Goal: Task Accomplishment & Management: Manage account settings

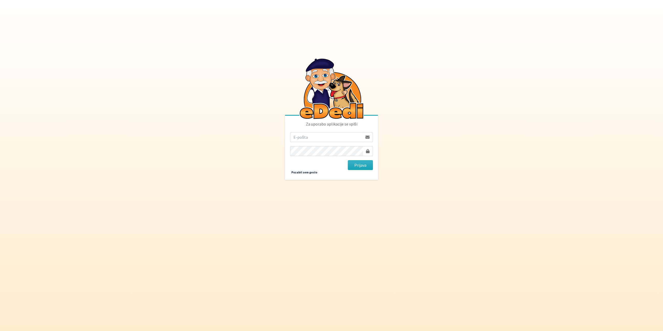
click at [311, 133] on input "email" at bounding box center [326, 137] width 72 height 10
click at [319, 139] on input "email" at bounding box center [326, 137] width 72 height 10
type input "gringo.grecs@gmail.com"
click at [348, 160] on button "Prijava" at bounding box center [360, 165] width 25 height 10
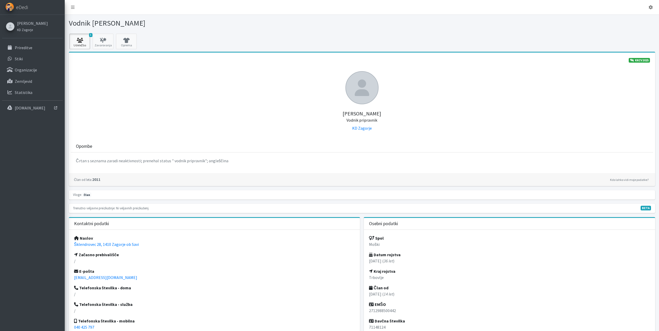
click at [78, 41] on icon at bounding box center [80, 40] width 18 height 5
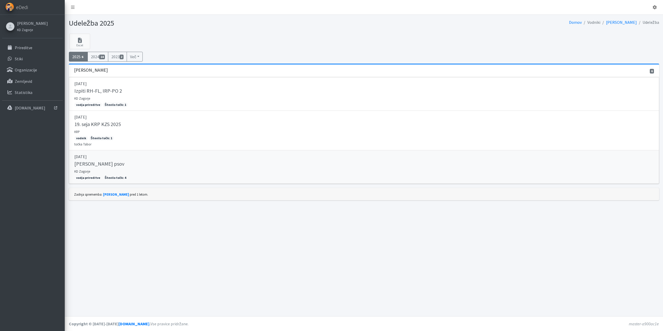
click at [105, 167] on h5 "Tabor reševalnih psov" at bounding box center [99, 164] width 50 height 6
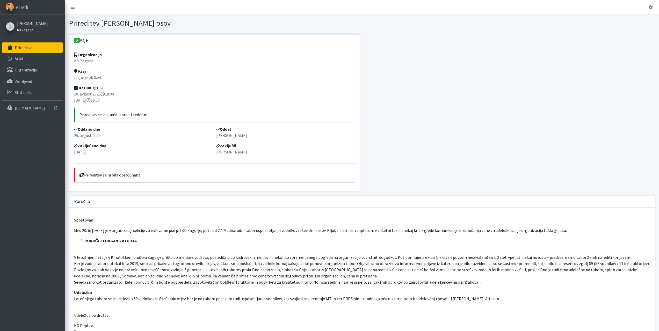
click at [31, 29] on small "KD Zagorje" at bounding box center [25, 30] width 16 height 4
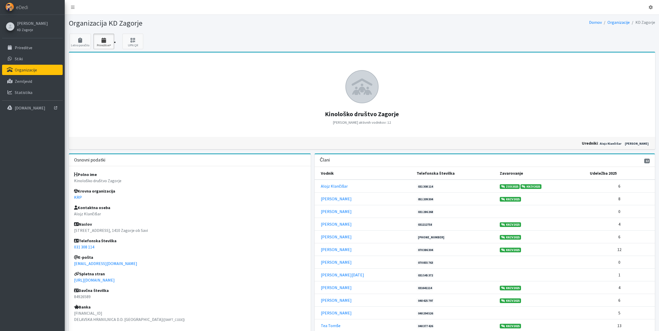
click at [101, 38] on icon "button" at bounding box center [104, 40] width 18 height 5
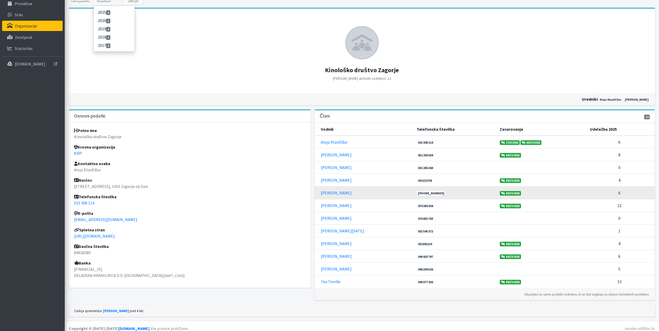
scroll to position [49, 0]
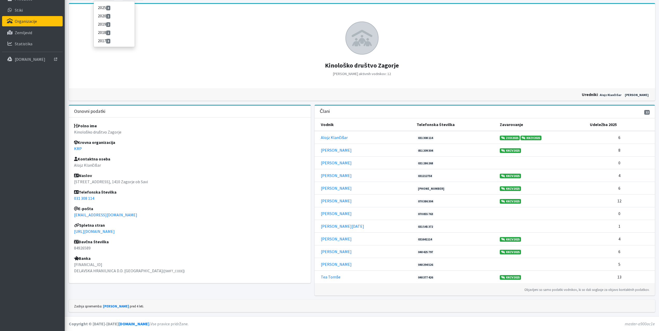
click at [502, 289] on div "Objavljeni so samo podatki vodnikov, ki so dali soglasje za objavo kontaktnih p…" at bounding box center [484, 289] width 340 height 12
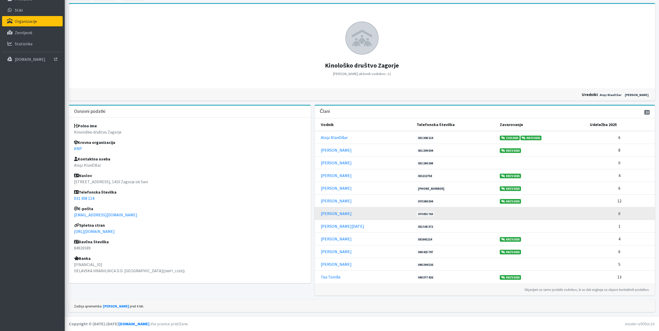
scroll to position [0, 0]
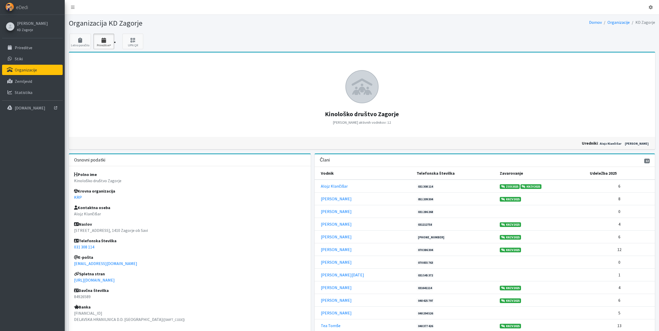
click at [97, 38] on icon "button" at bounding box center [104, 40] width 18 height 5
click at [21, 21] on link "Simon Celestina" at bounding box center [32, 23] width 31 height 6
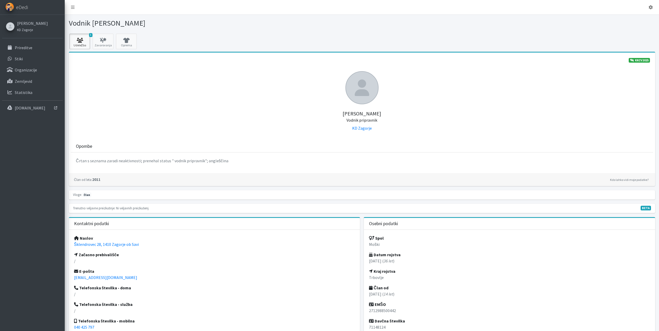
click at [80, 41] on icon at bounding box center [80, 40] width 18 height 5
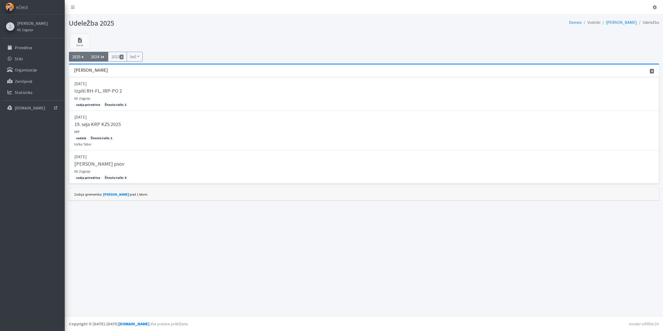
click at [94, 60] on link "2024 14" at bounding box center [97, 57] width 21 height 10
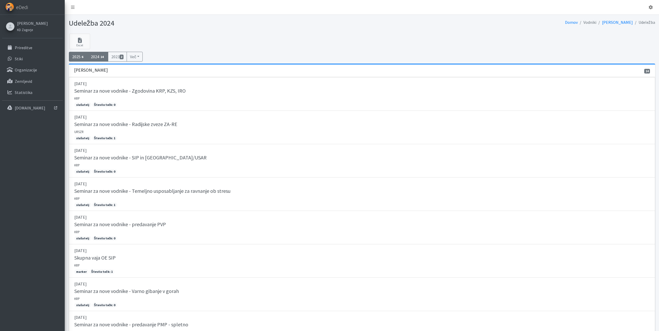
click at [71, 56] on link "2025 6" at bounding box center [78, 57] width 19 height 10
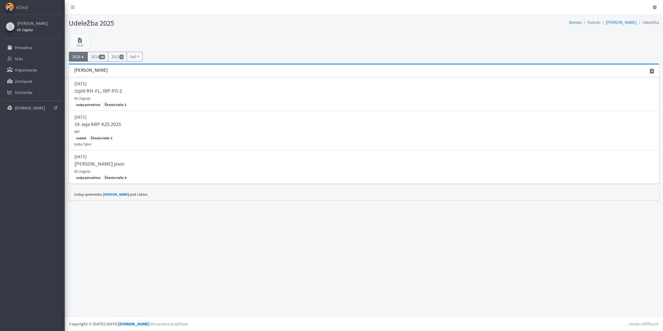
click at [19, 30] on small "KD Zagorje" at bounding box center [25, 30] width 16 height 4
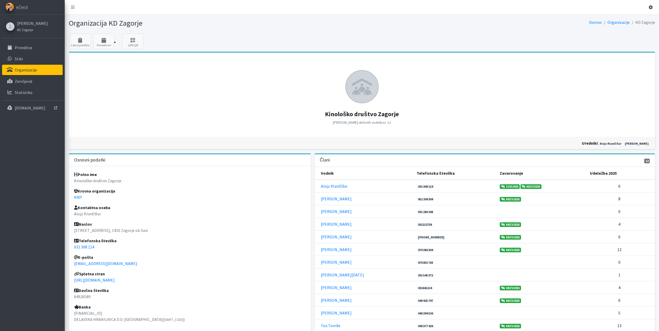
click at [648, 8] on link at bounding box center [650, 7] width 12 height 10
click at [635, 21] on link "Odjavi se" at bounding box center [635, 19] width 41 height 8
